Goal: Transaction & Acquisition: Download file/media

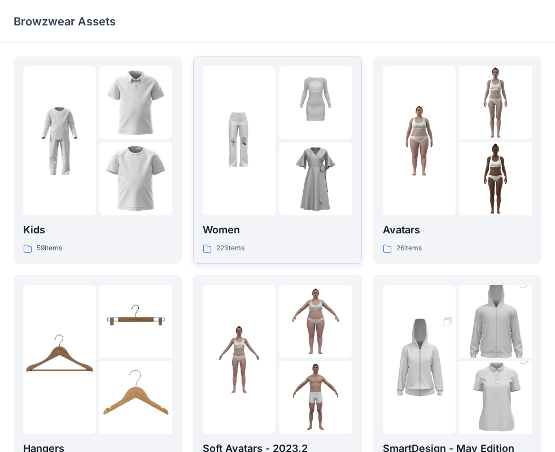
scroll to position [281, 0]
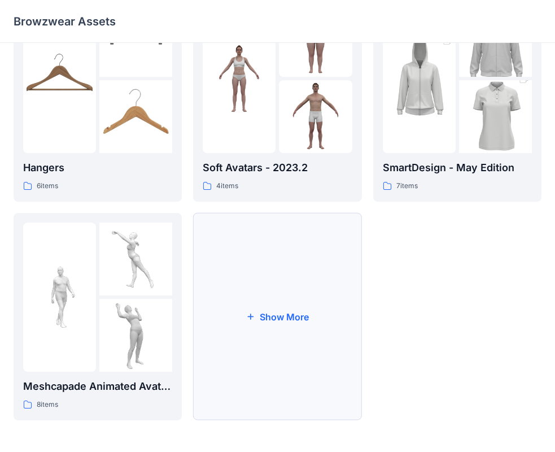
click at [253, 357] on button "Show More" at bounding box center [277, 316] width 168 height 207
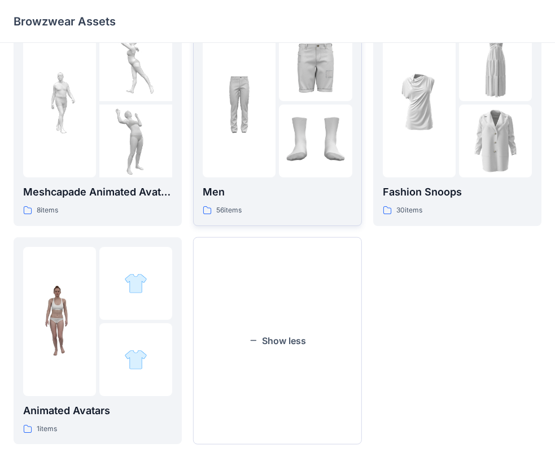
scroll to position [499, 0]
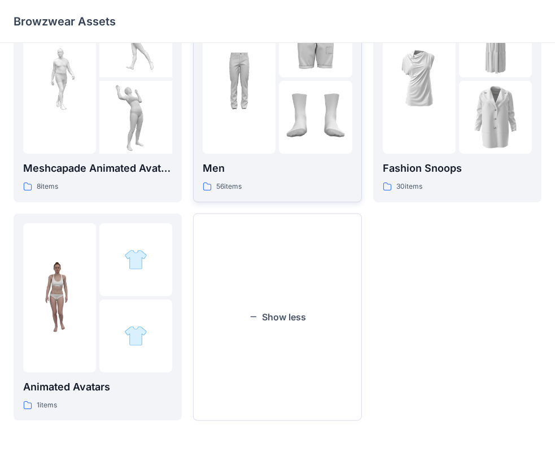
click at [290, 124] on img at bounding box center [315, 117] width 73 height 73
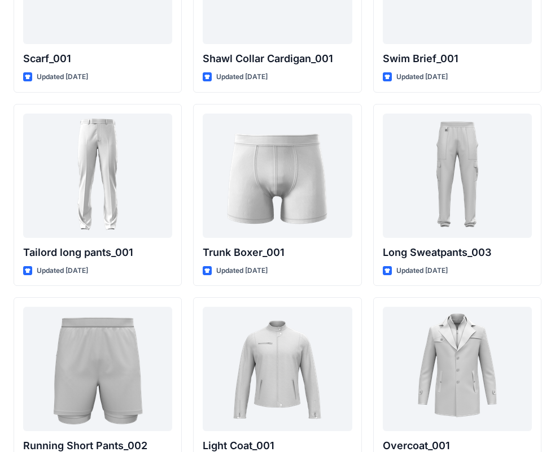
scroll to position [2719, 0]
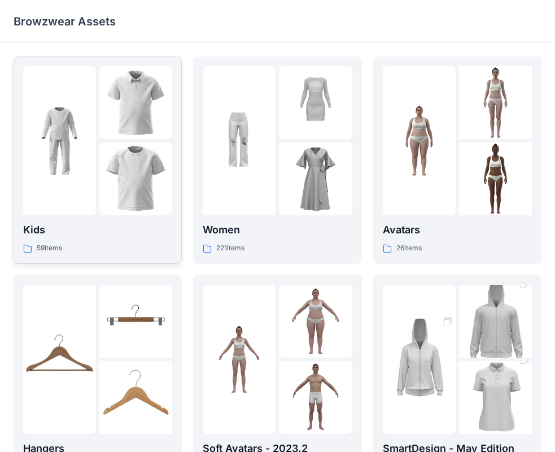
click at [110, 129] on img at bounding box center [135, 102] width 73 height 73
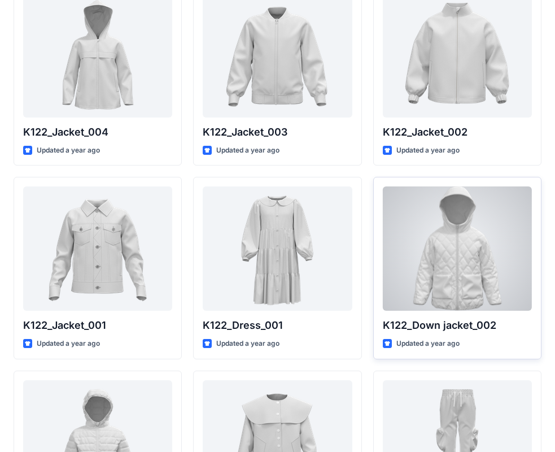
scroll to position [791, 0]
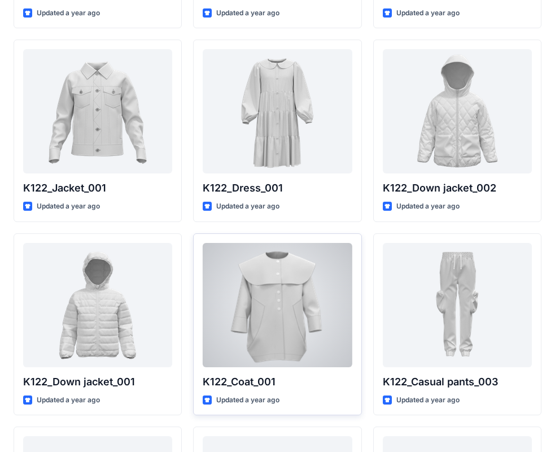
click at [287, 343] on div at bounding box center [277, 305] width 149 height 124
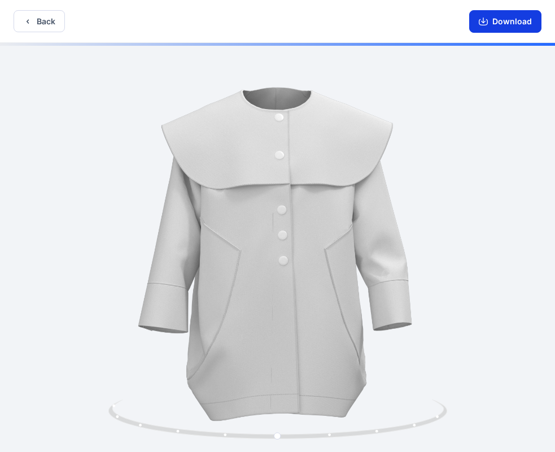
click at [511, 25] on button "Download" at bounding box center [506, 21] width 72 height 23
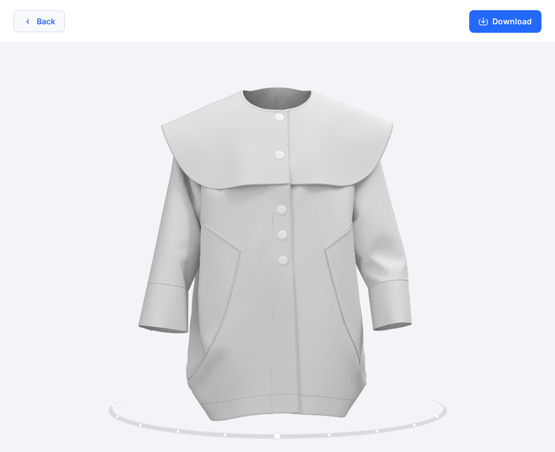
click at [50, 26] on button "Back" at bounding box center [39, 21] width 51 height 22
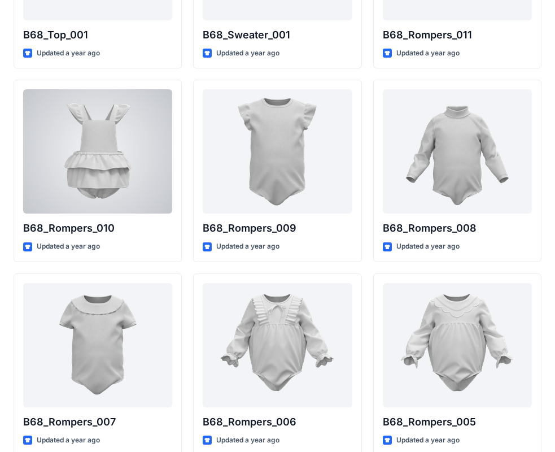
scroll to position [1535, 0]
